Goal: Task Accomplishment & Management: Use online tool/utility

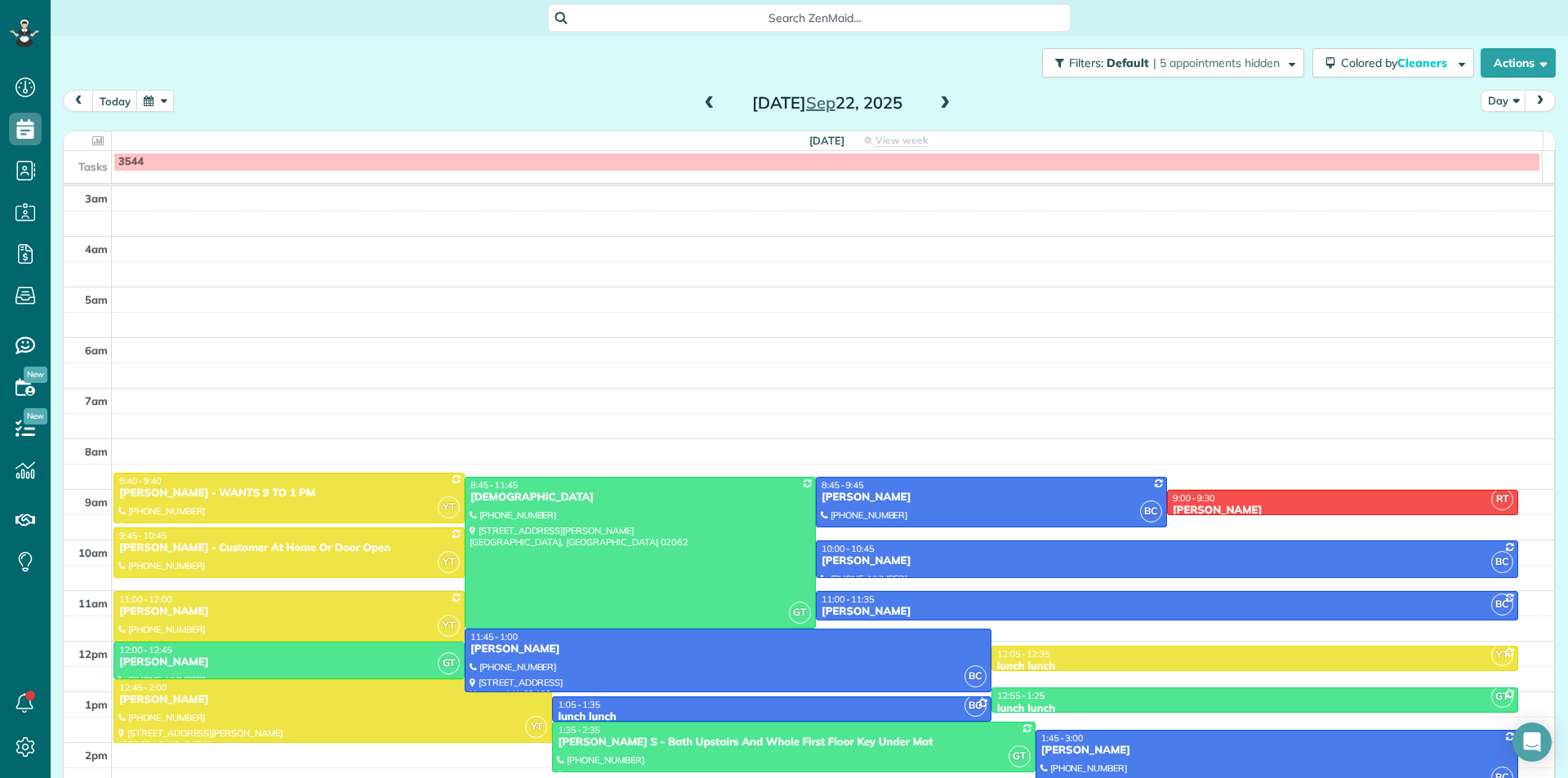
scroll to position [145, 0]
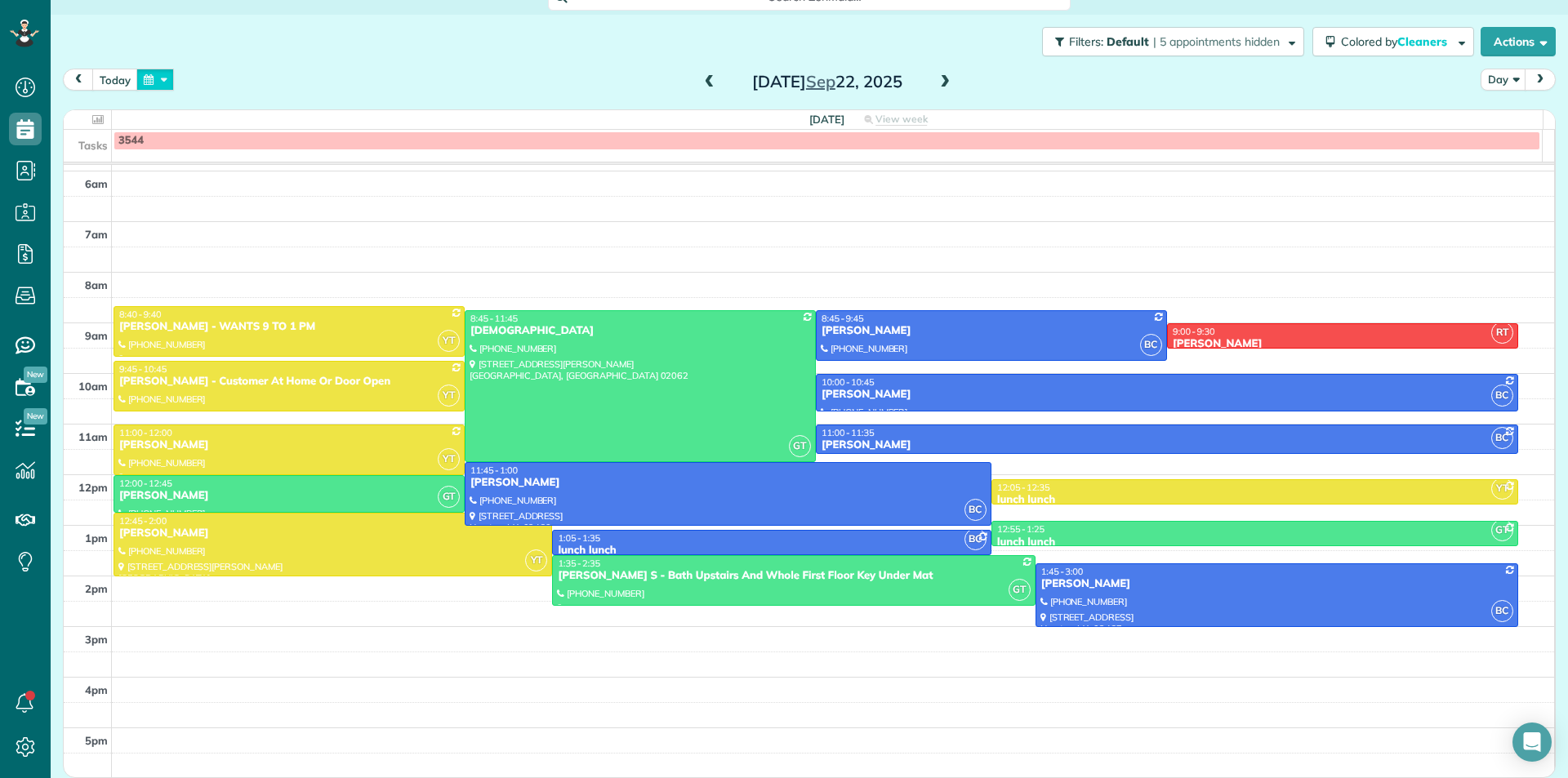
click at [145, 83] on button "button" at bounding box center [155, 79] width 37 height 22
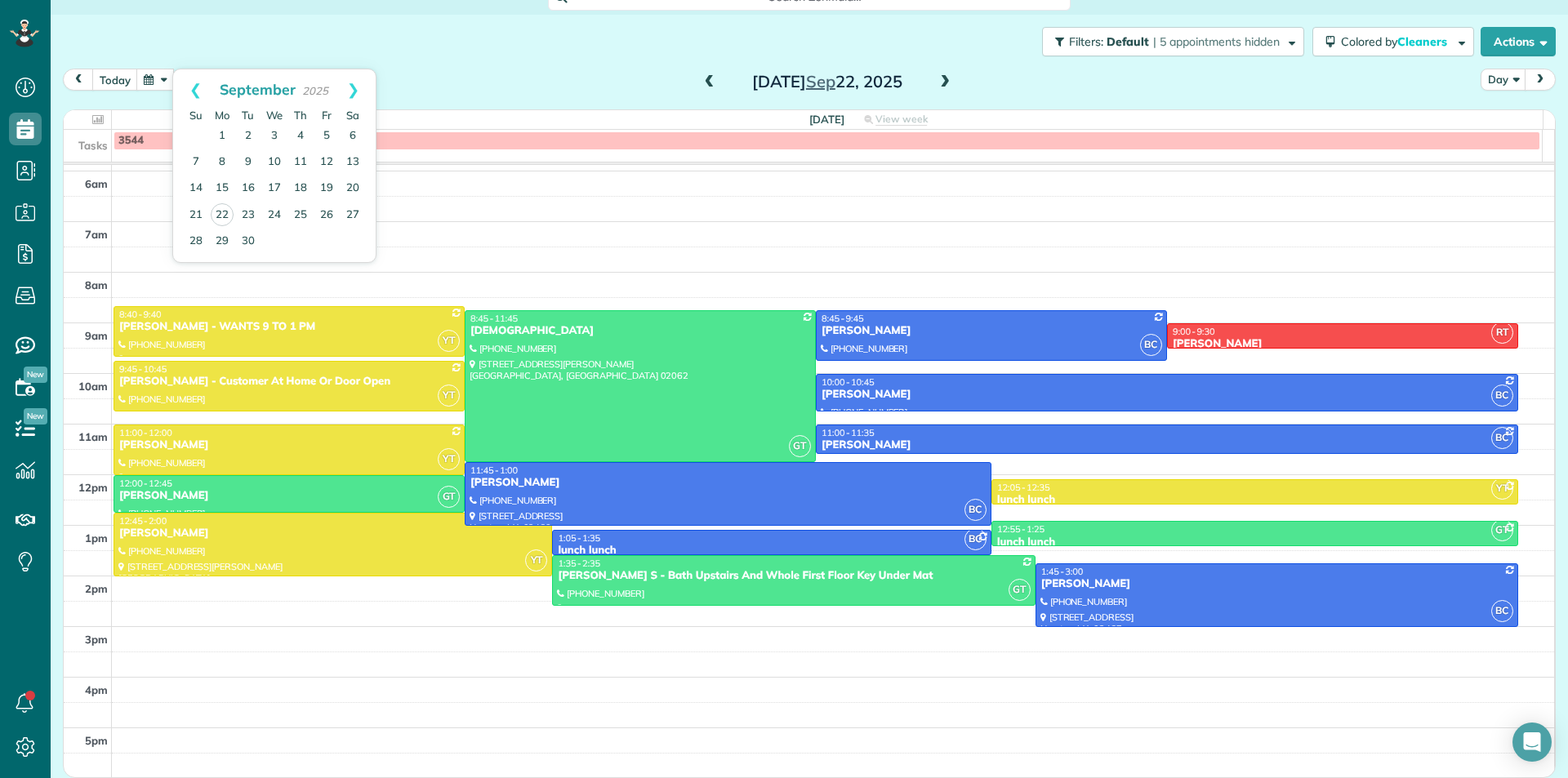
click at [491, 40] on div "Filters: Default | 5 appointments hidden Colored by Cleaners Color by Cleaner C…" at bounding box center [809, 41] width 1517 height 54
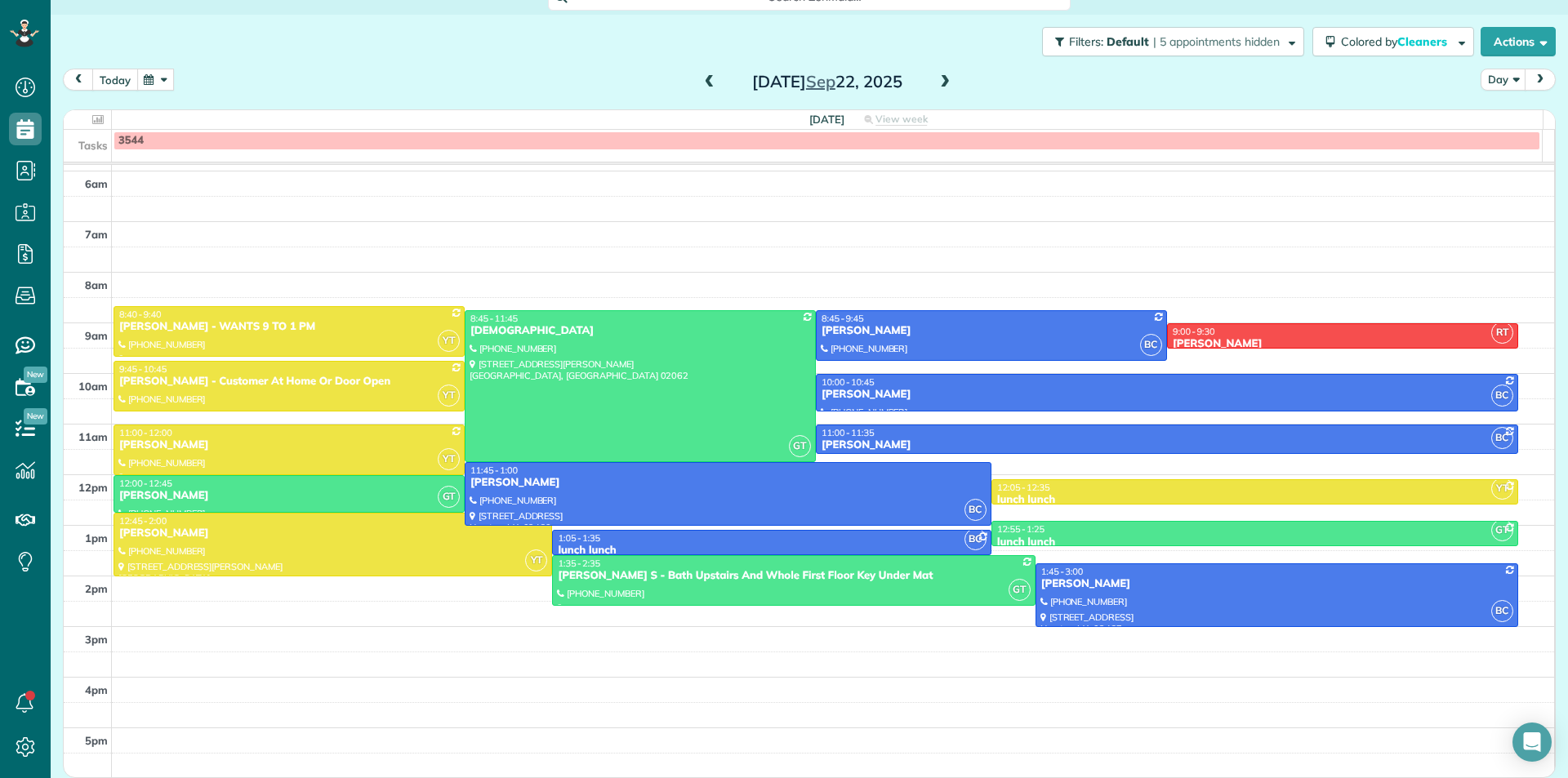
click at [134, 83] on button "today" at bounding box center [115, 79] width 46 height 22
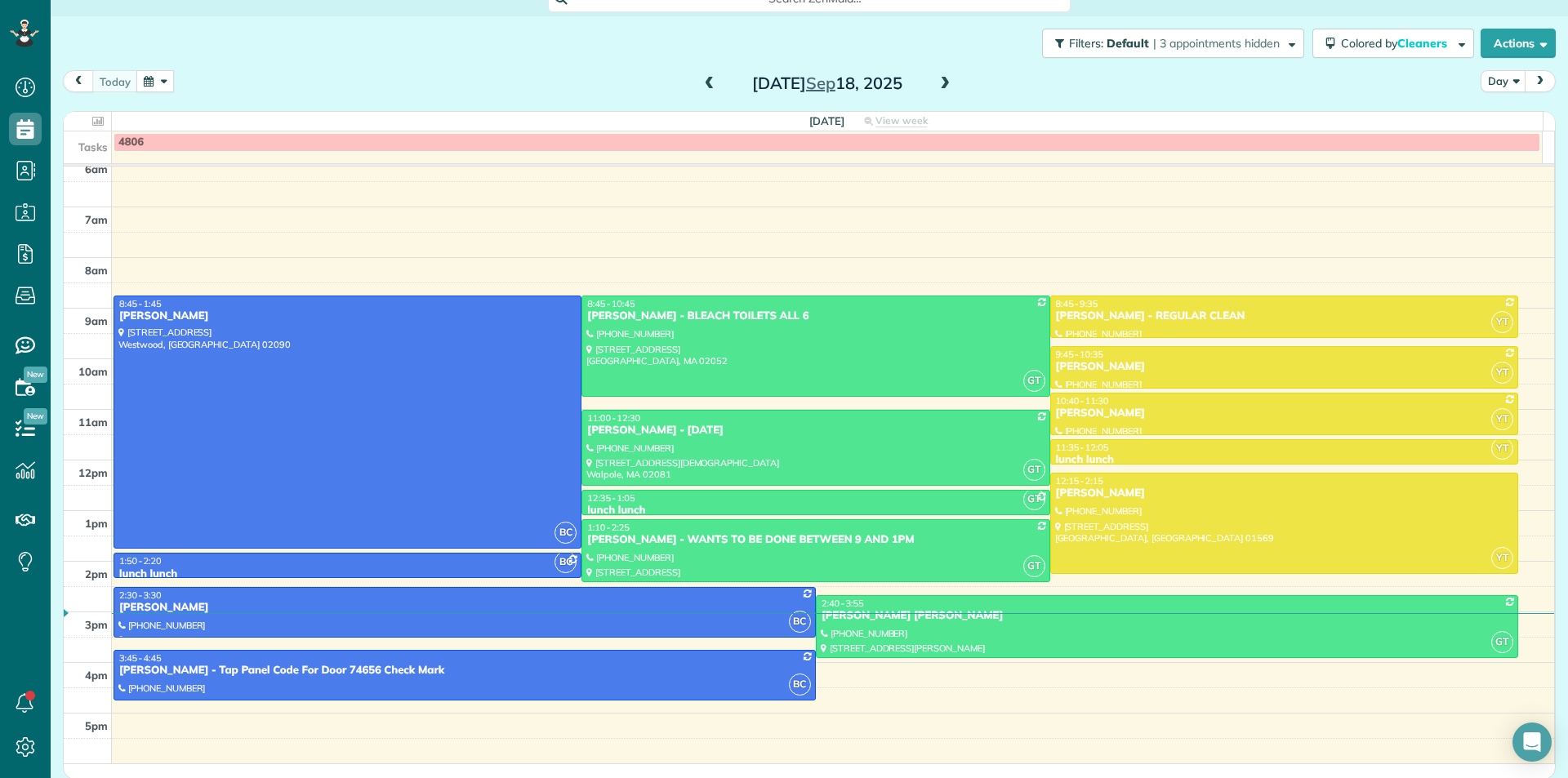
click at [152, 87] on button "button" at bounding box center [155, 81] width 37 height 22
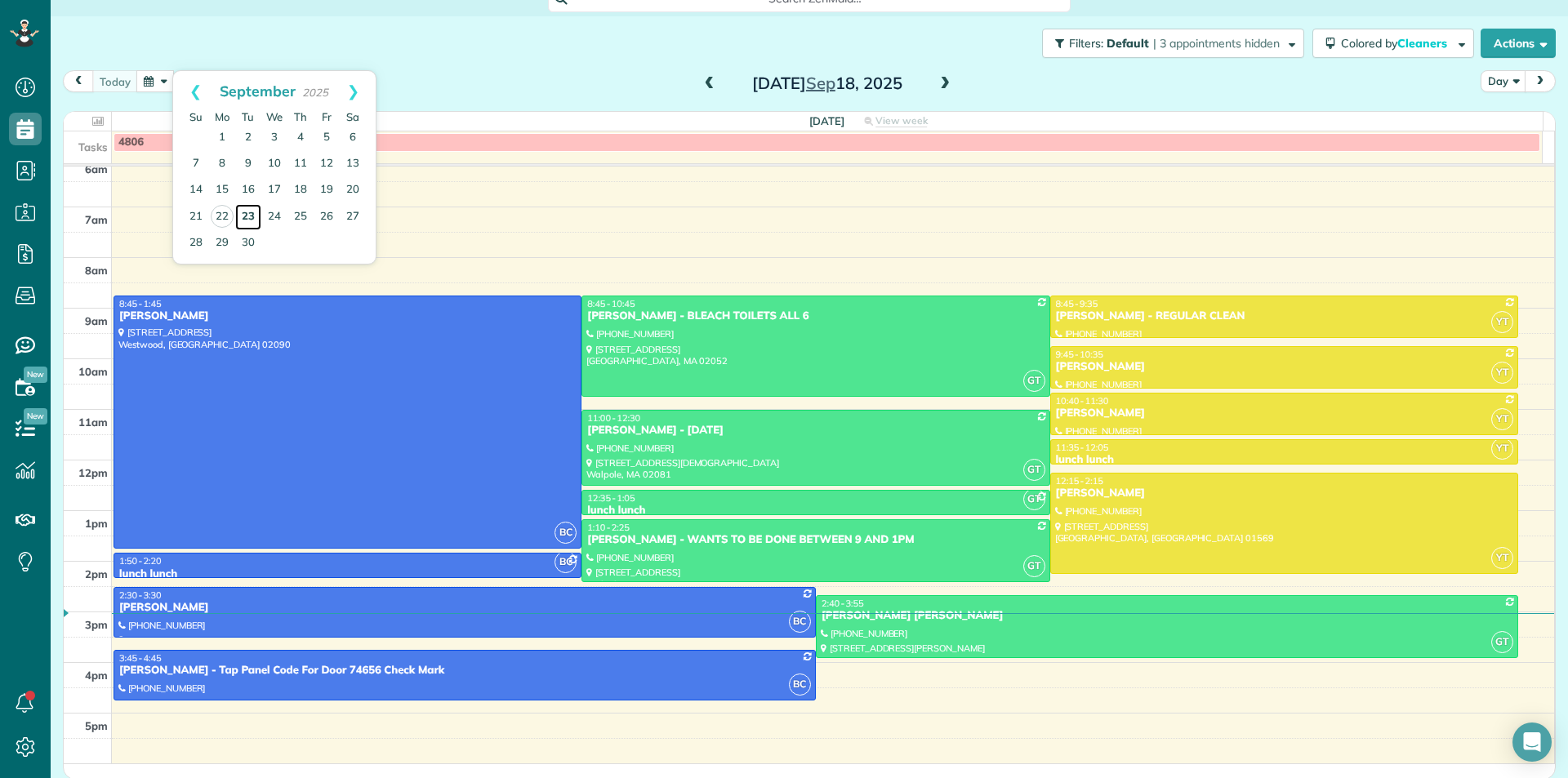
click at [253, 216] on link "23" at bounding box center [248, 216] width 26 height 26
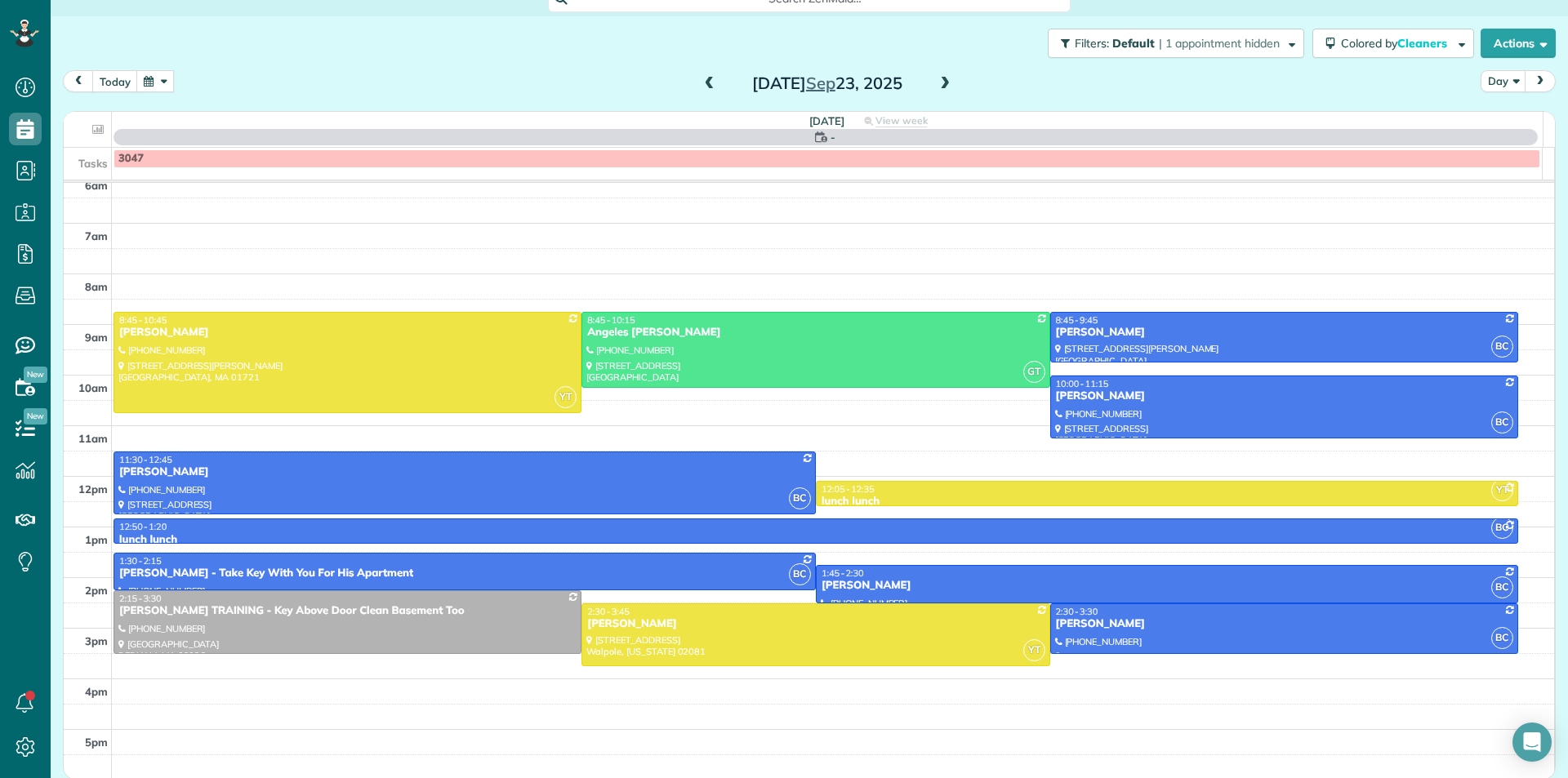
click at [941, 90] on span at bounding box center [945, 84] width 18 height 14
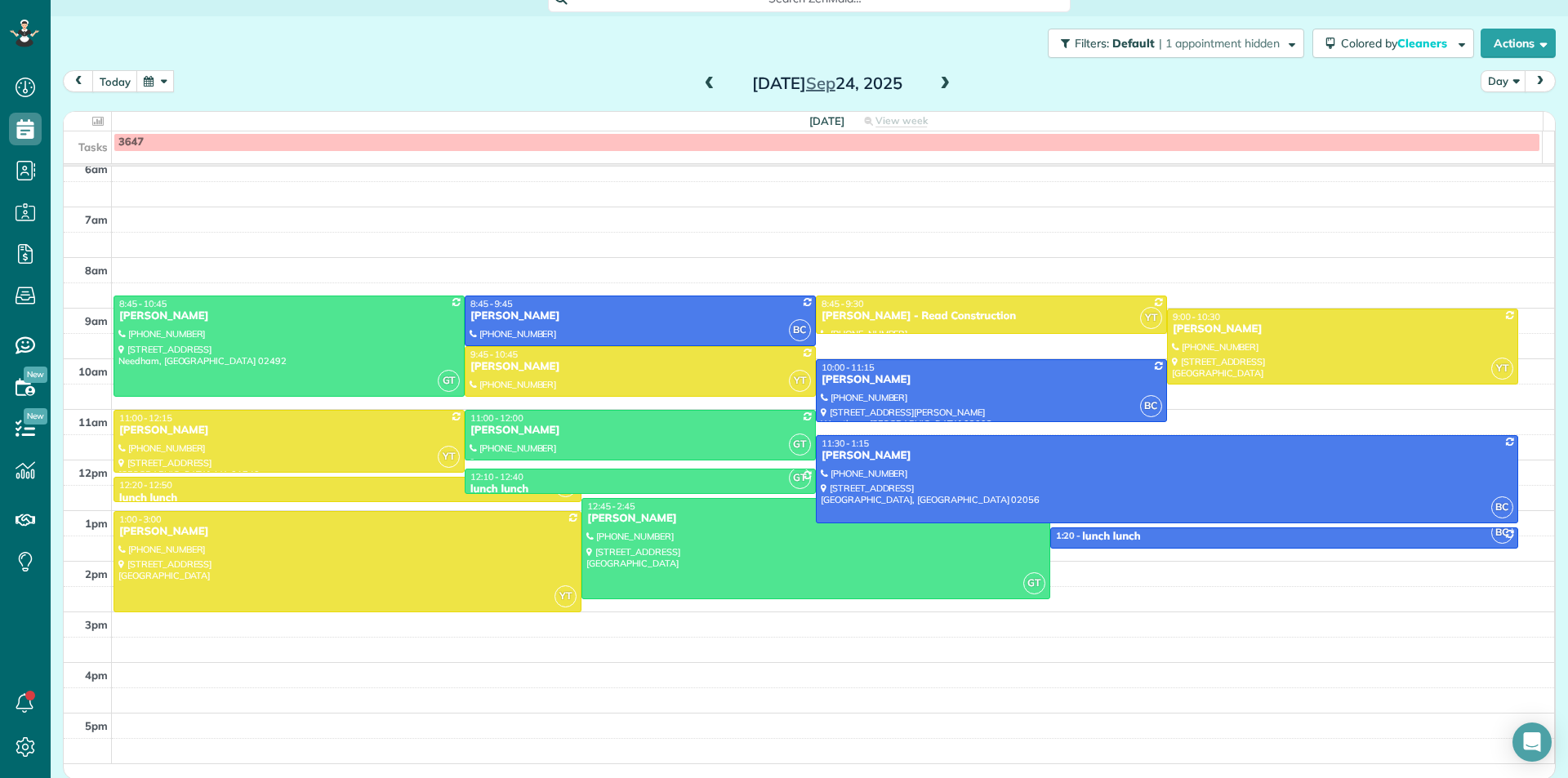
click at [701, 84] on span at bounding box center [710, 84] width 18 height 14
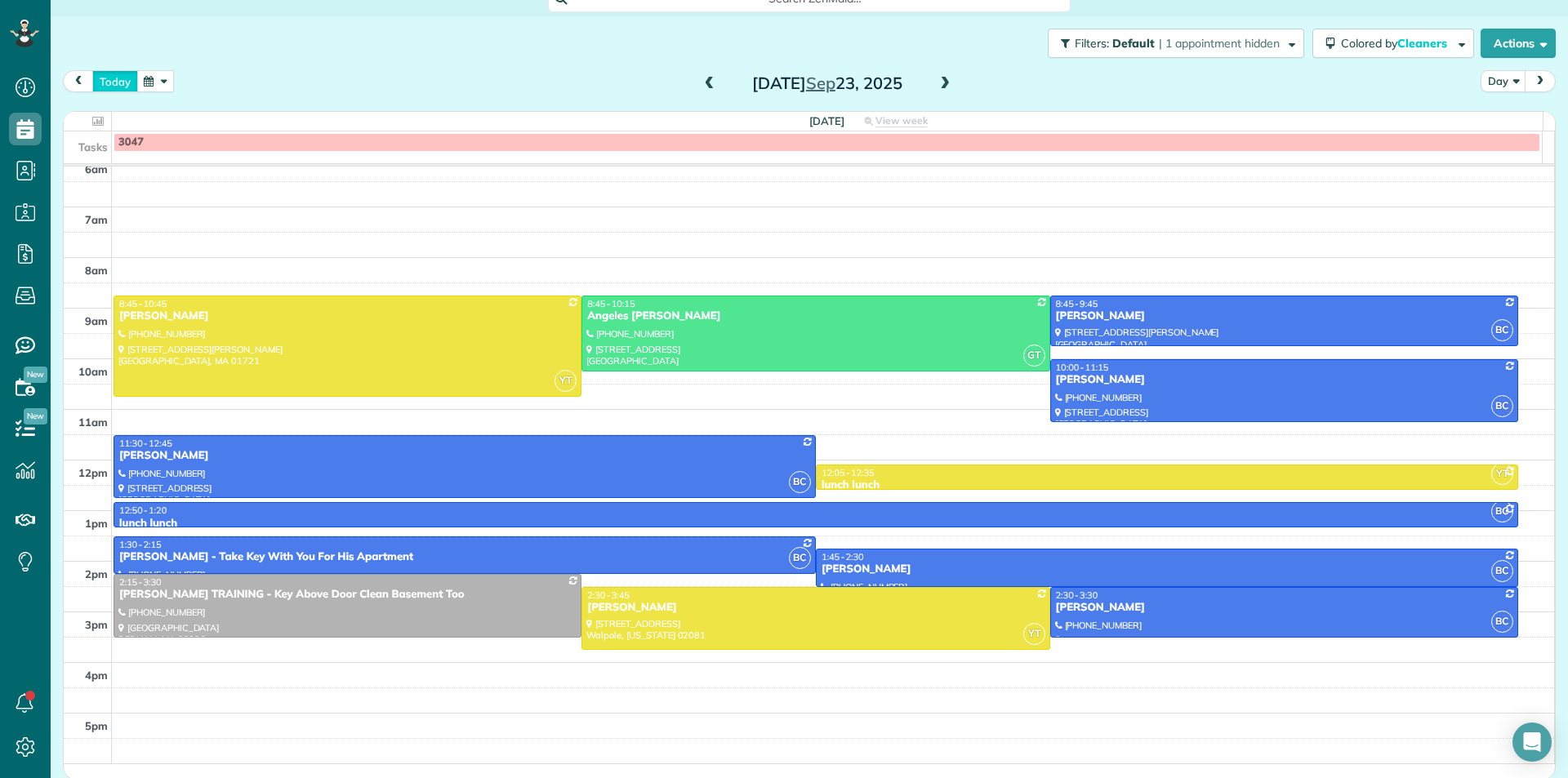
click at [101, 85] on button "today" at bounding box center [115, 81] width 46 height 22
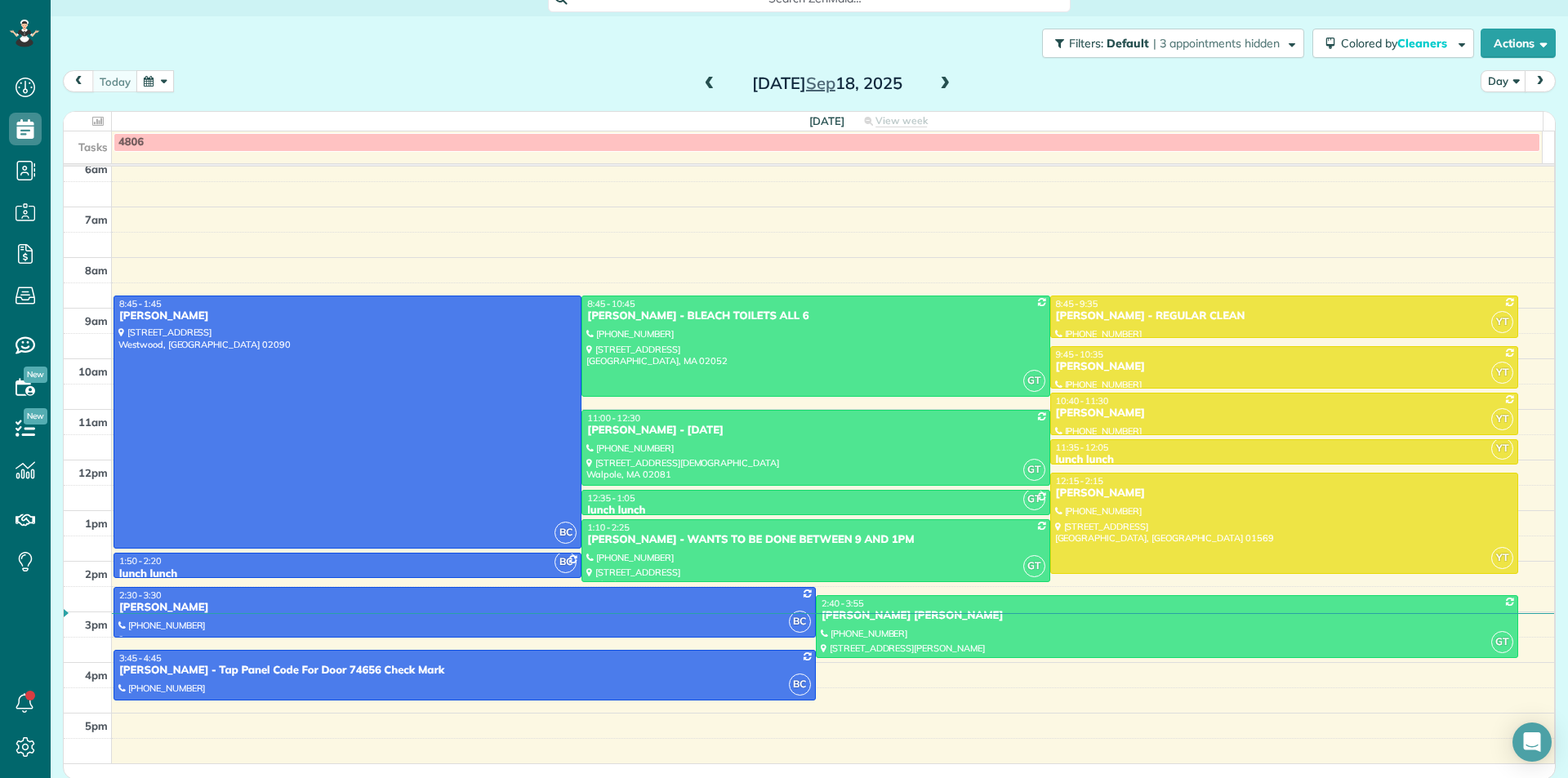
click at [706, 90] on span at bounding box center [710, 84] width 18 height 14
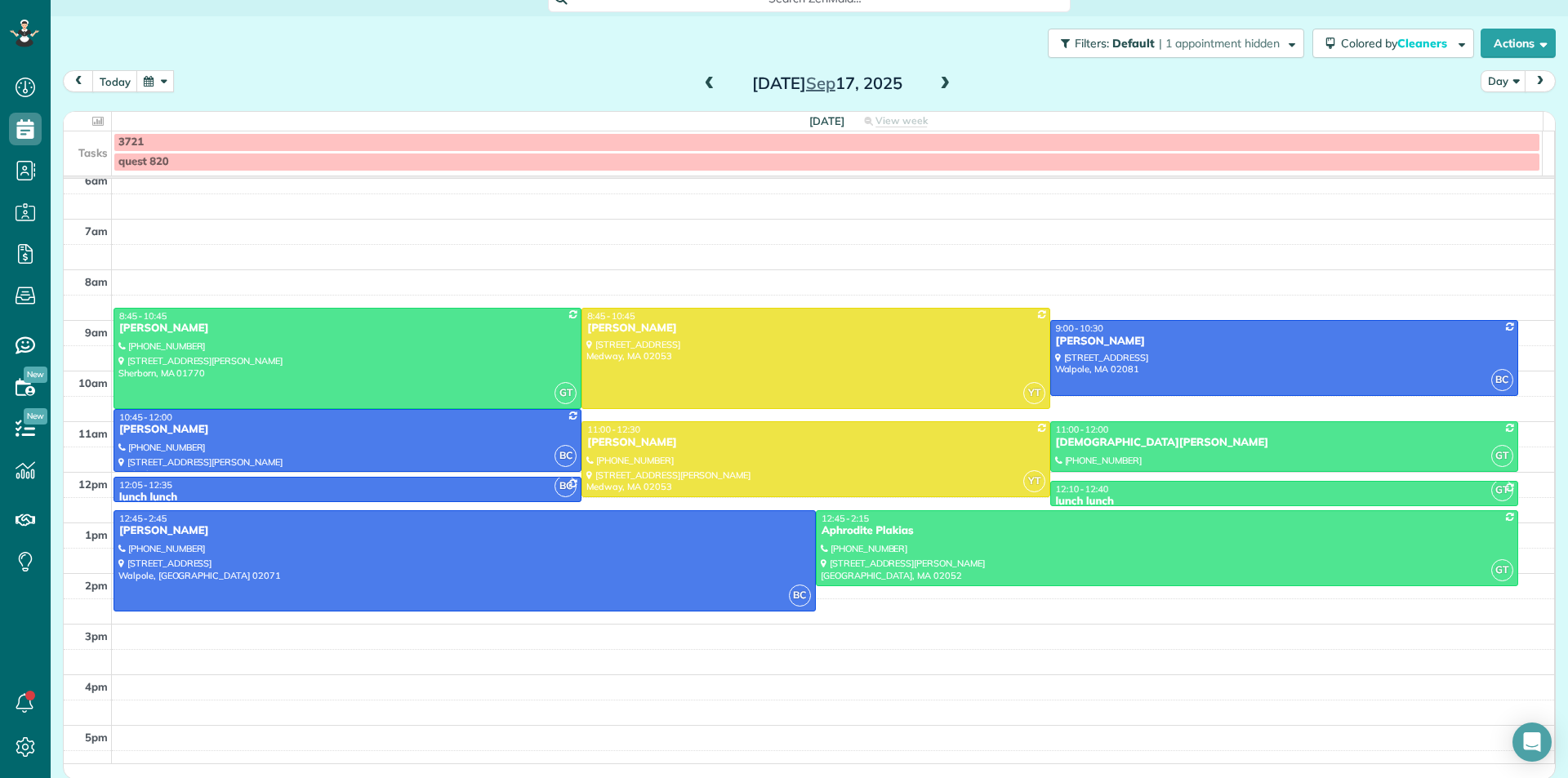
click at [704, 85] on span at bounding box center [710, 84] width 18 height 14
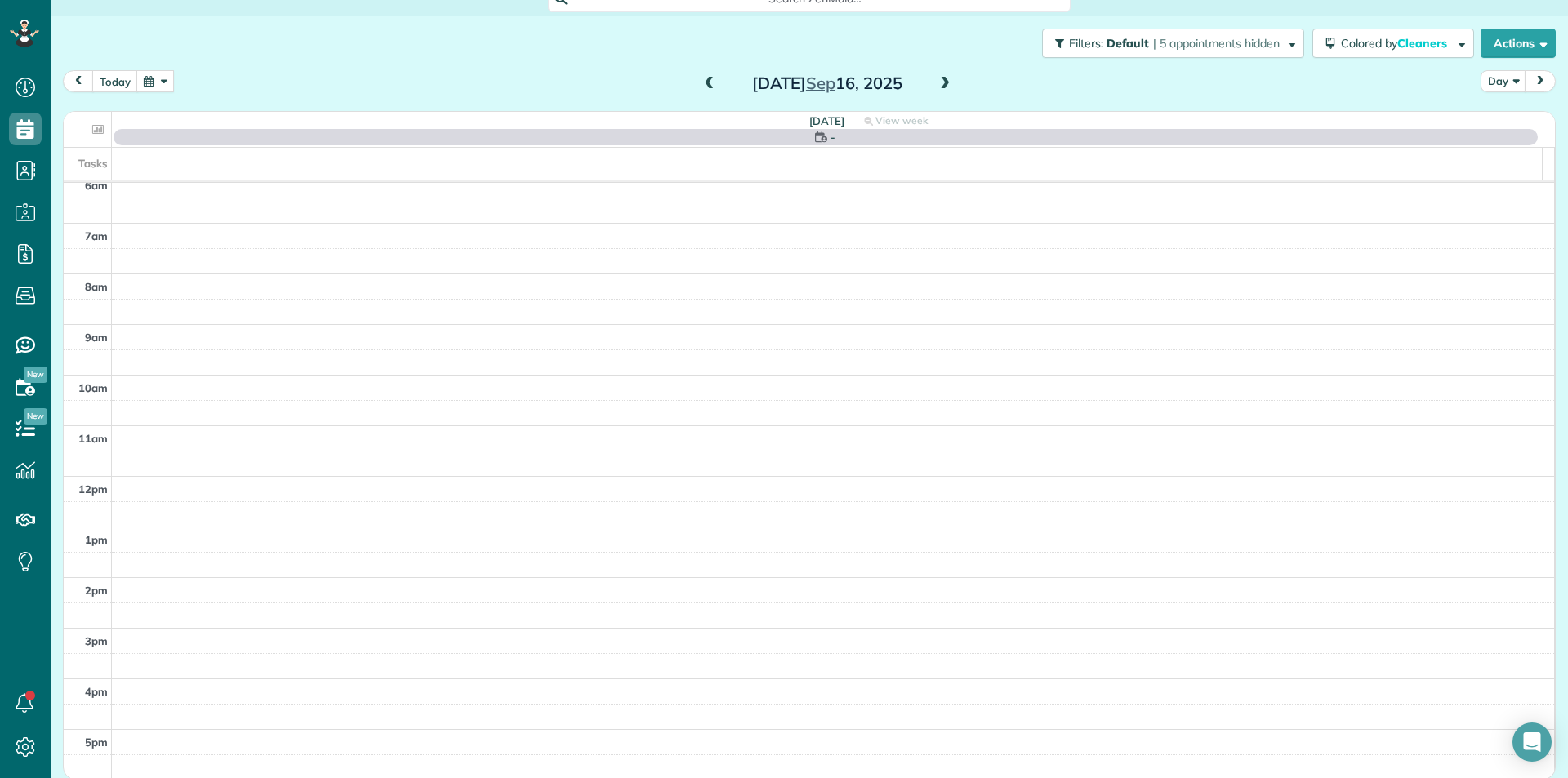
click at [939, 88] on span at bounding box center [945, 84] width 18 height 14
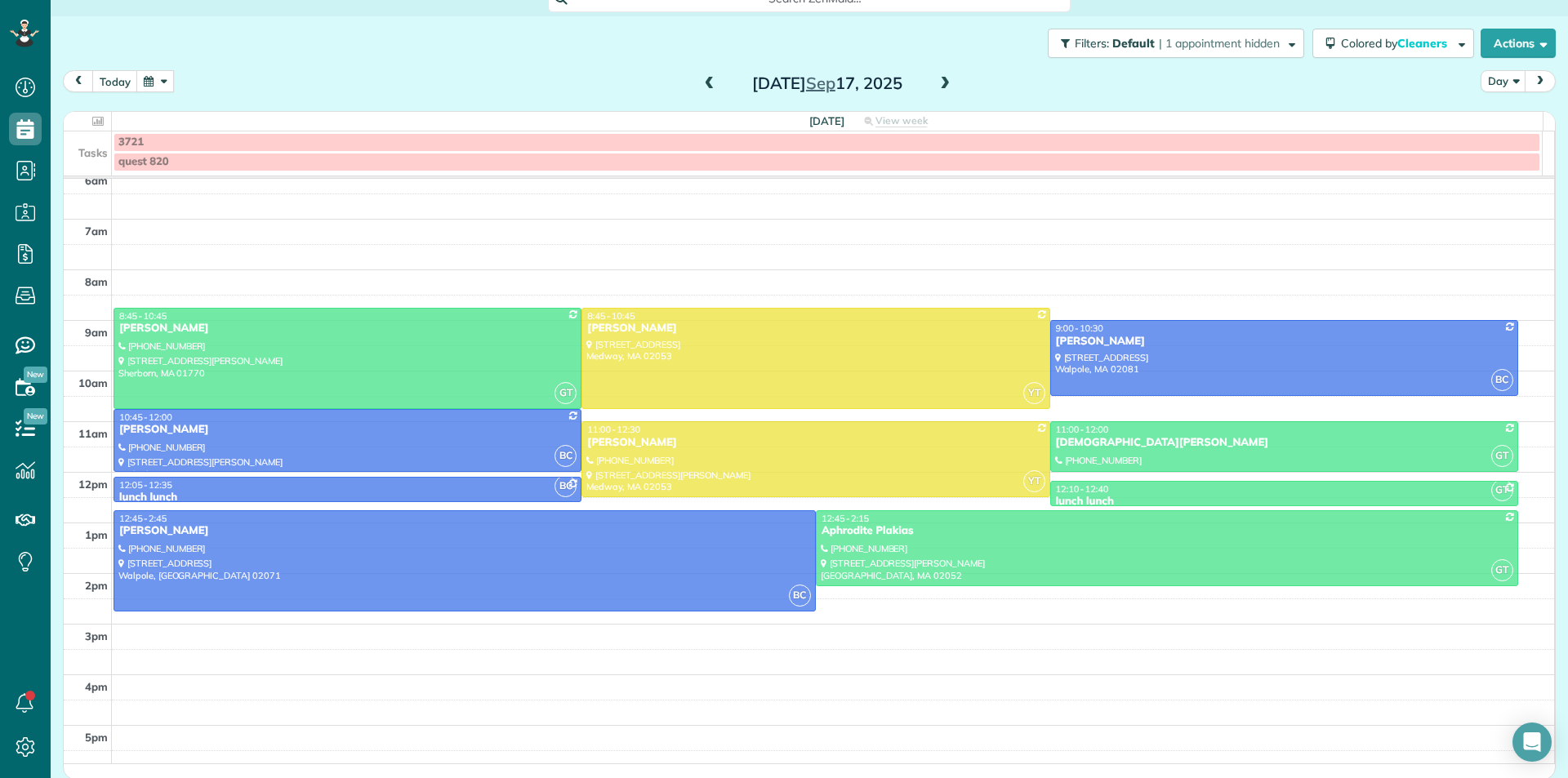
click at [701, 90] on span at bounding box center [710, 84] width 18 height 14
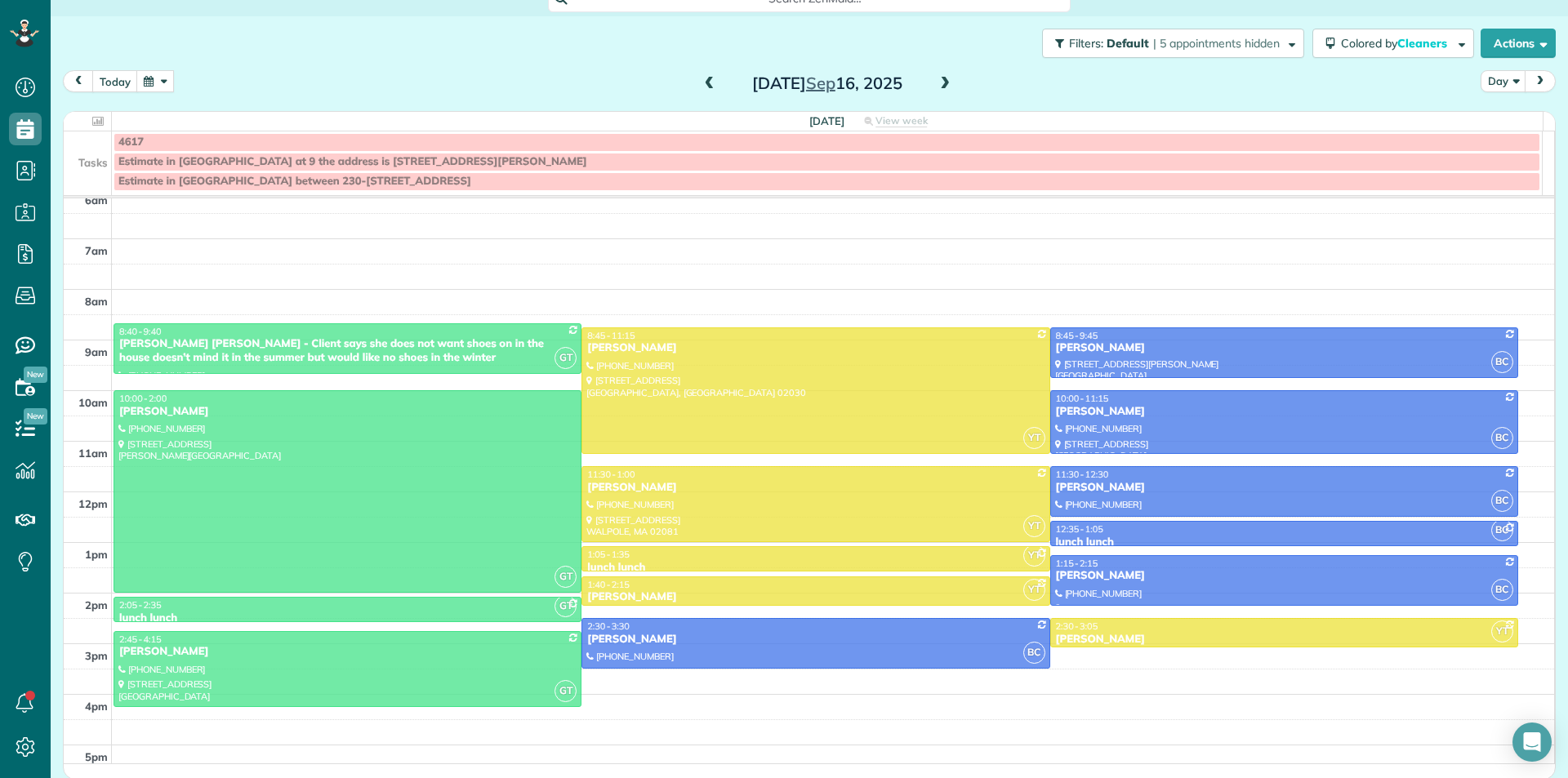
click at [942, 86] on span at bounding box center [945, 84] width 18 height 14
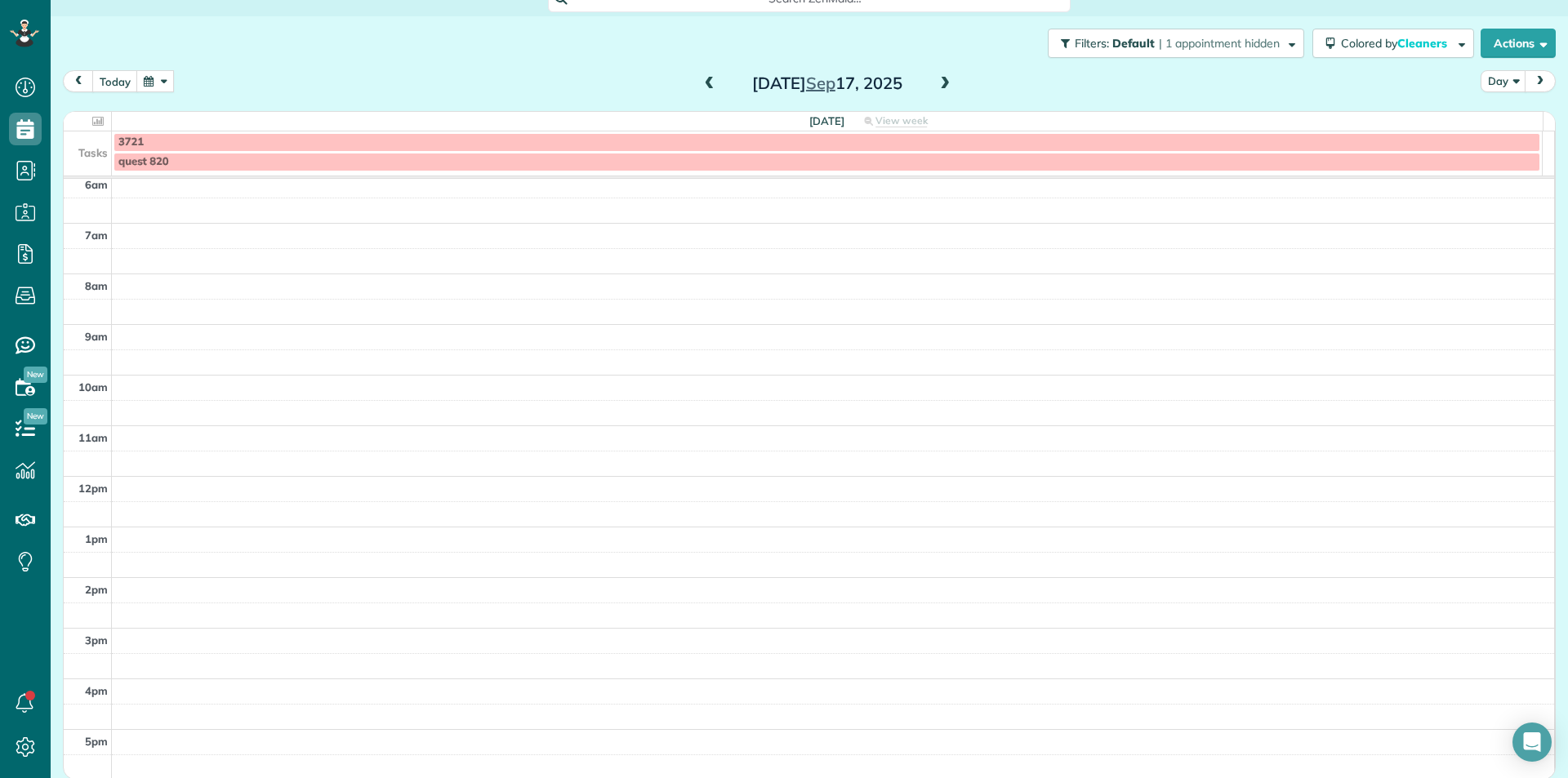
click at [701, 86] on span at bounding box center [710, 84] width 18 height 14
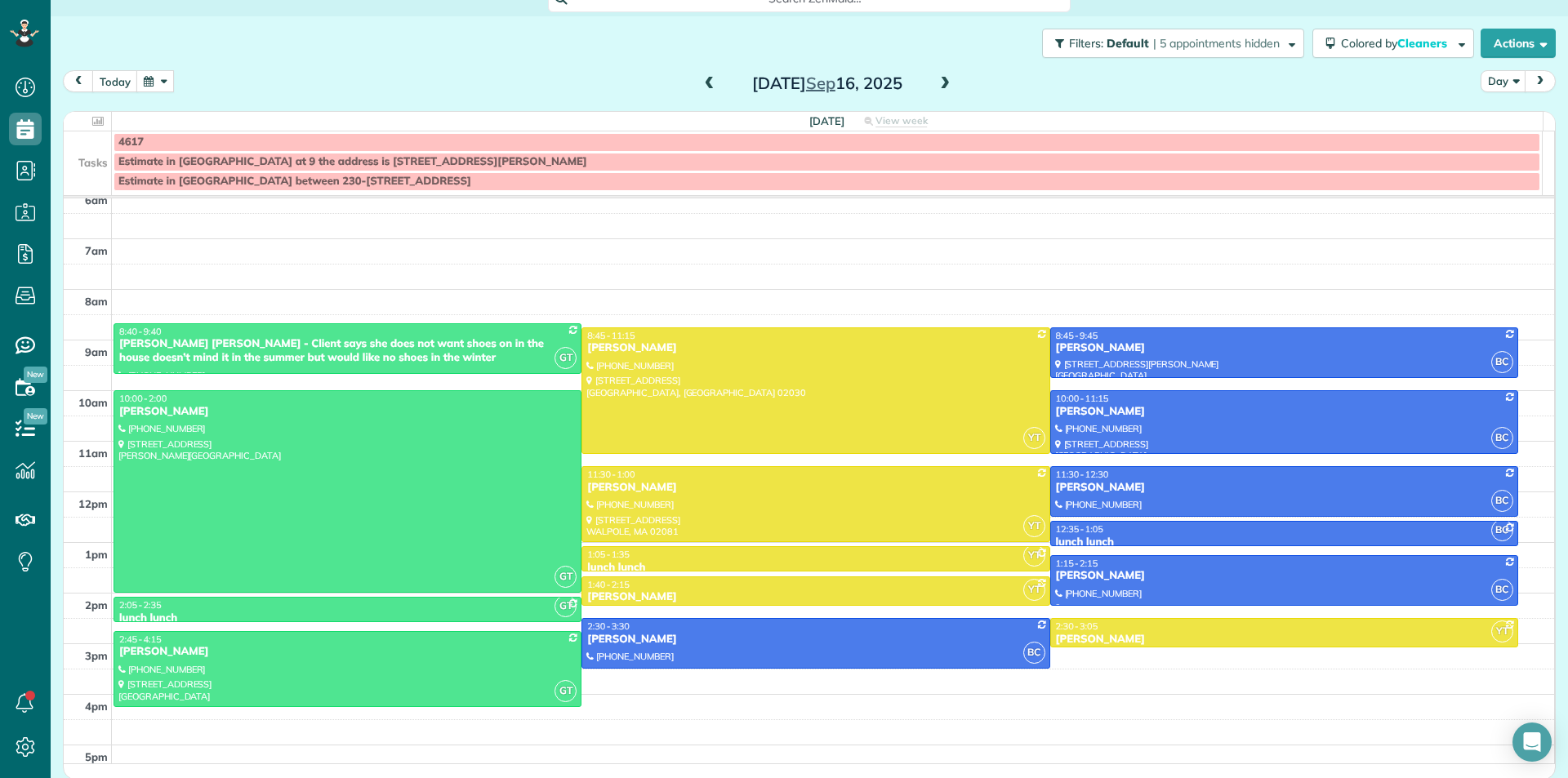
click at [152, 86] on button "button" at bounding box center [155, 81] width 37 height 22
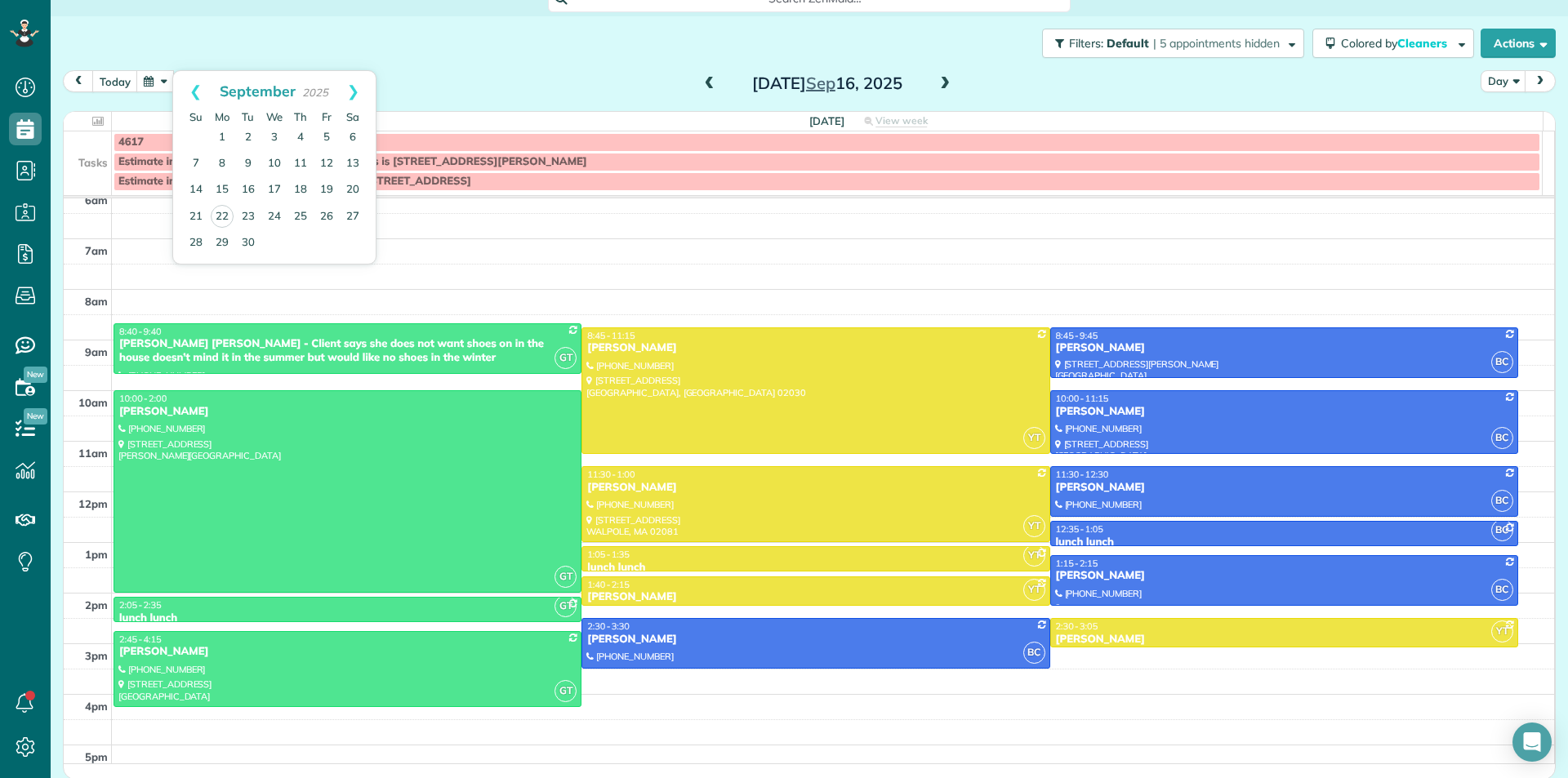
drag, startPoint x: 227, startPoint y: 47, endPoint x: 213, endPoint y: 56, distance: 16.6
click at [227, 46] on div "Filters: Default | 5 appointments hidden Colored by Cleaners Color by Cleaner C…" at bounding box center [809, 43] width 1517 height 54
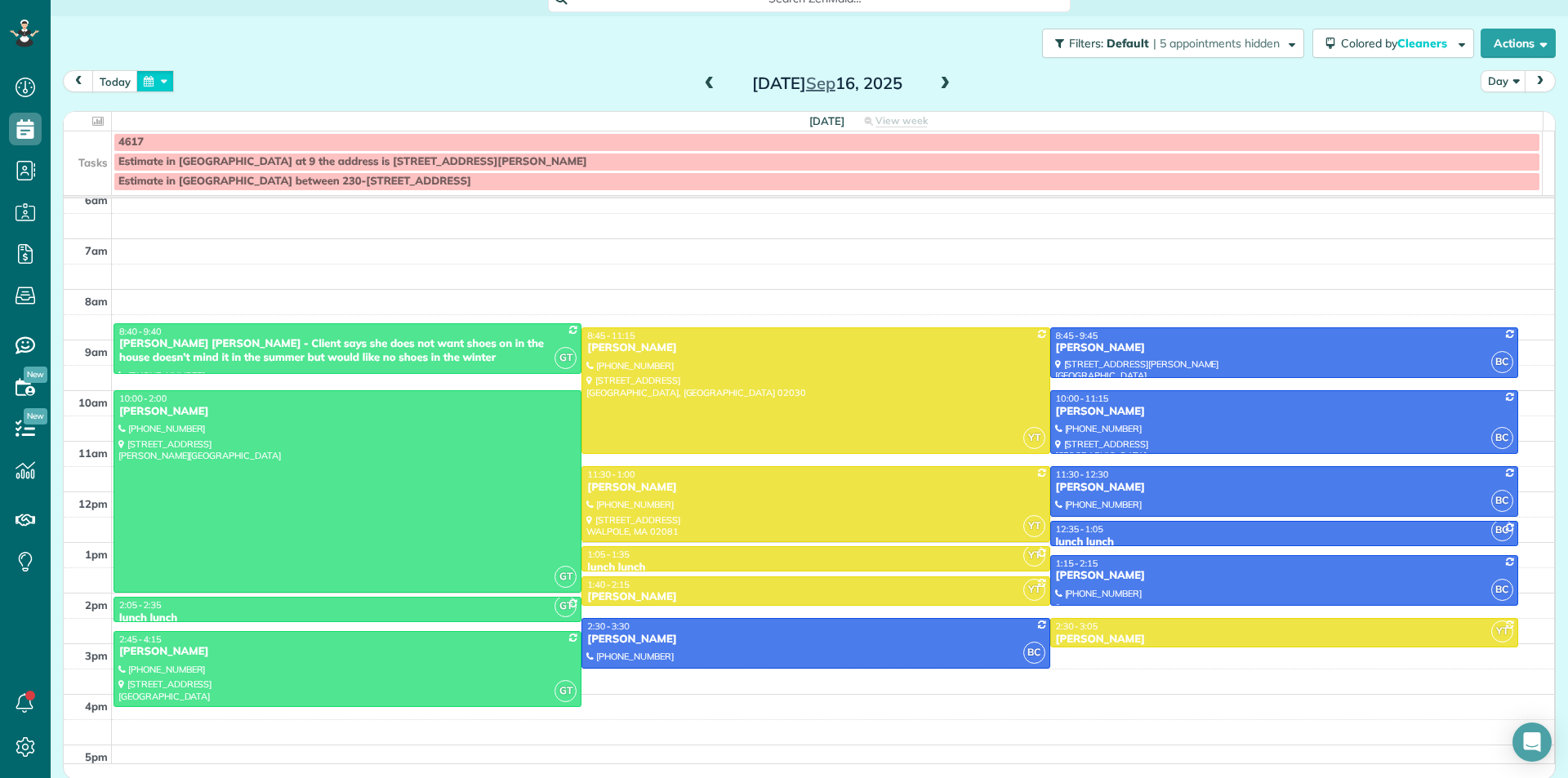
click at [152, 85] on button "button" at bounding box center [155, 81] width 37 height 22
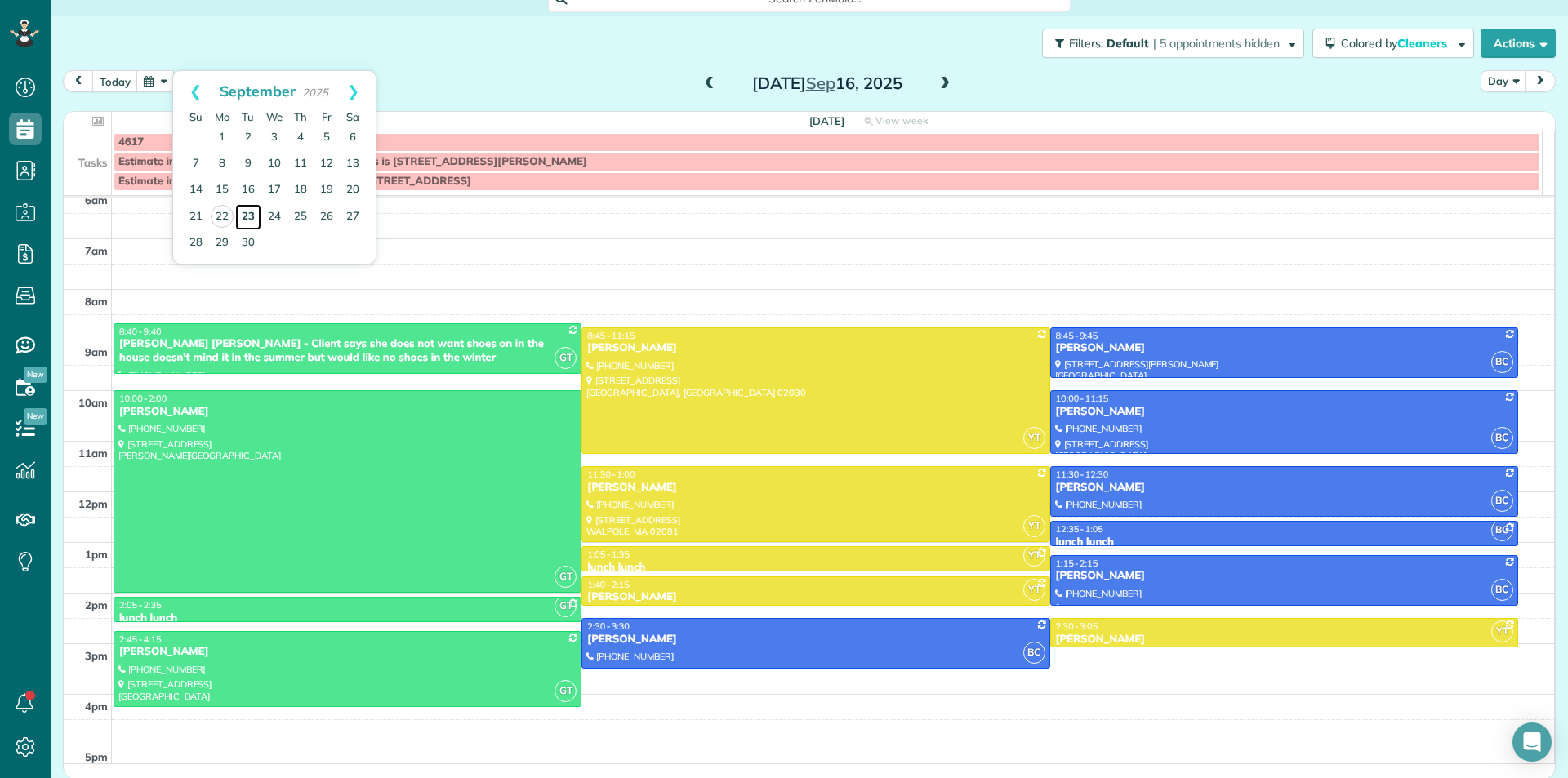
click at [253, 220] on link "23" at bounding box center [248, 216] width 26 height 26
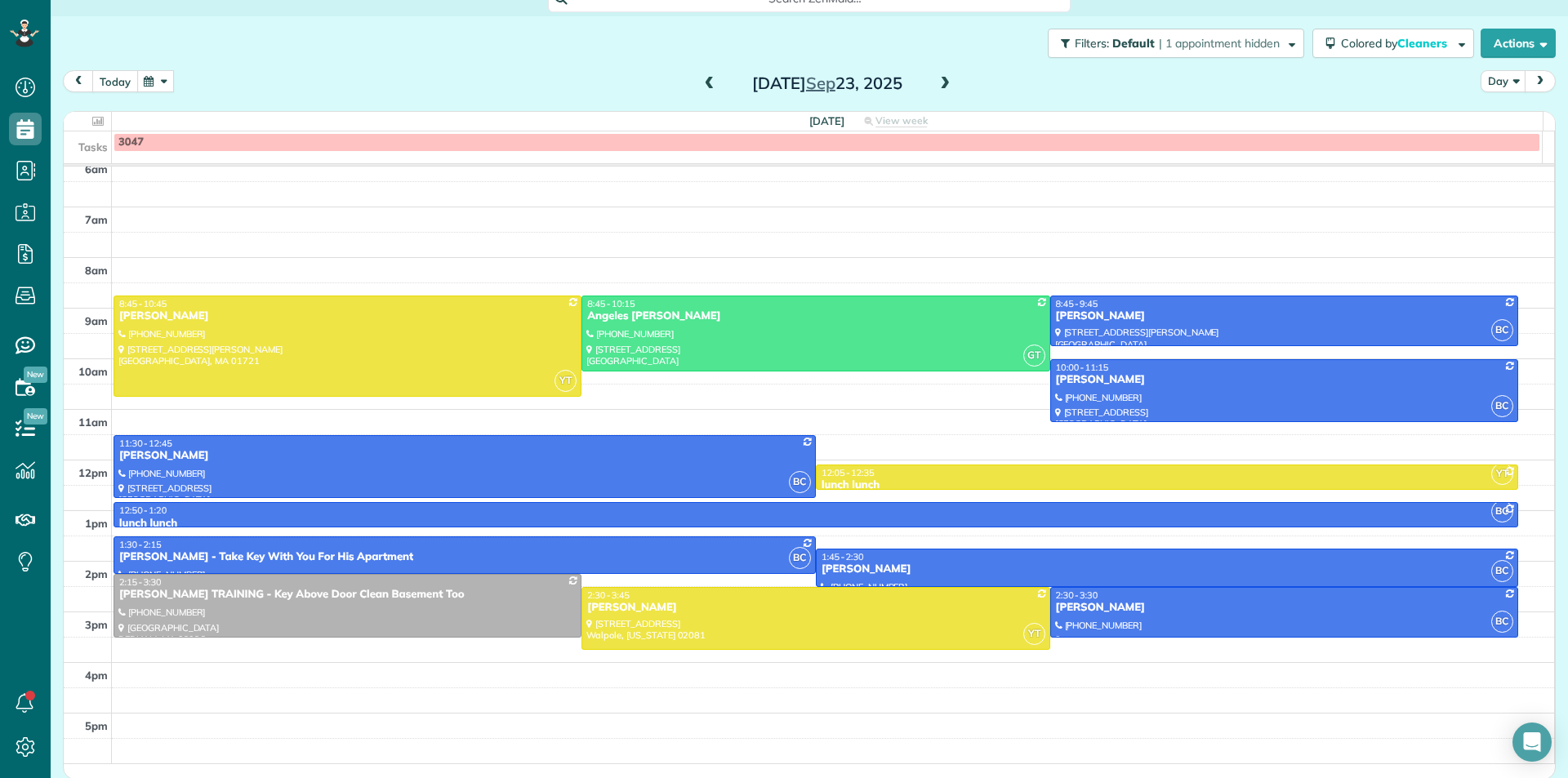
click at [114, 81] on button "today" at bounding box center [115, 81] width 46 height 22
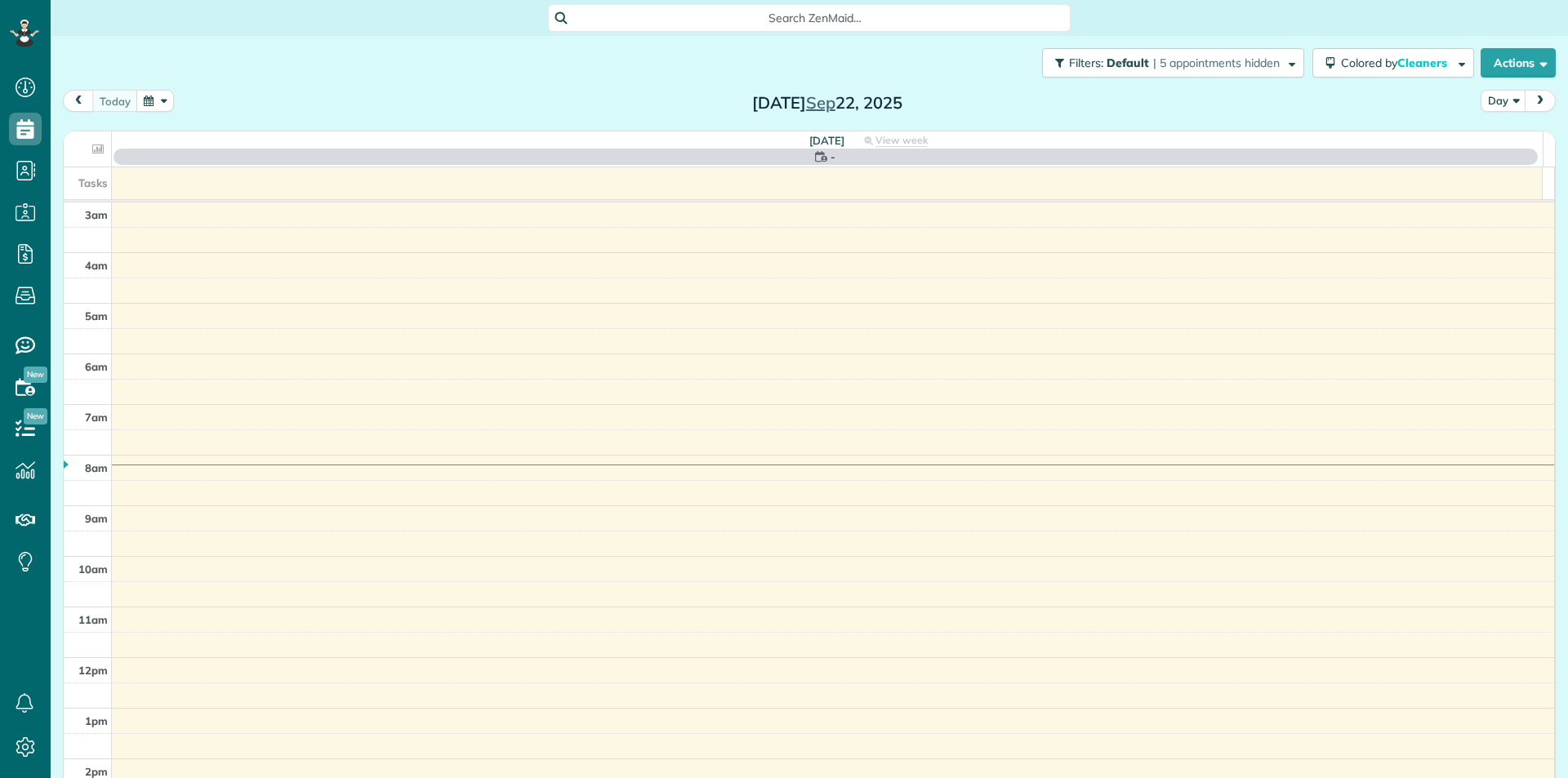
scroll to position [162, 0]
